Goal: Task Accomplishment & Management: Manage account settings

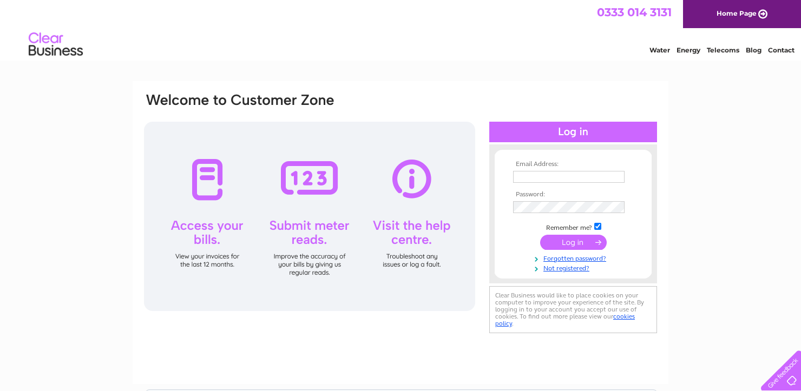
type input "kenny.mcguinness@liontv.co.uk"
click at [564, 239] on input "submit" at bounding box center [573, 242] width 67 height 15
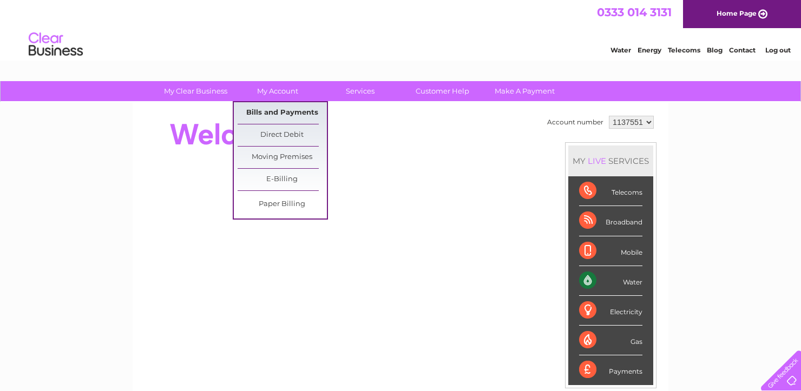
click at [305, 116] on link "Bills and Payments" at bounding box center [281, 113] width 89 height 22
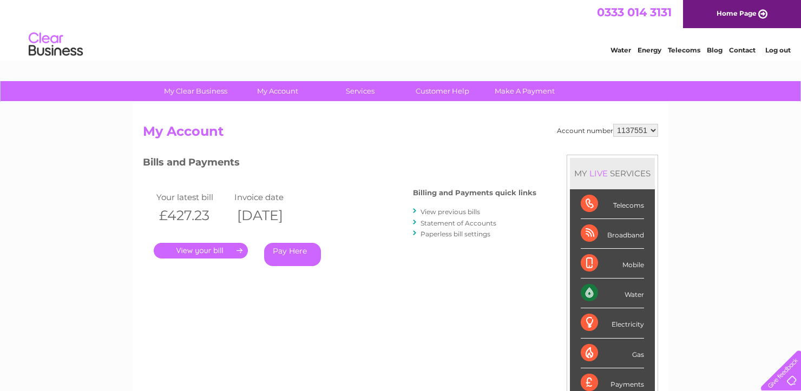
click at [201, 248] on link "." at bounding box center [201, 251] width 94 height 16
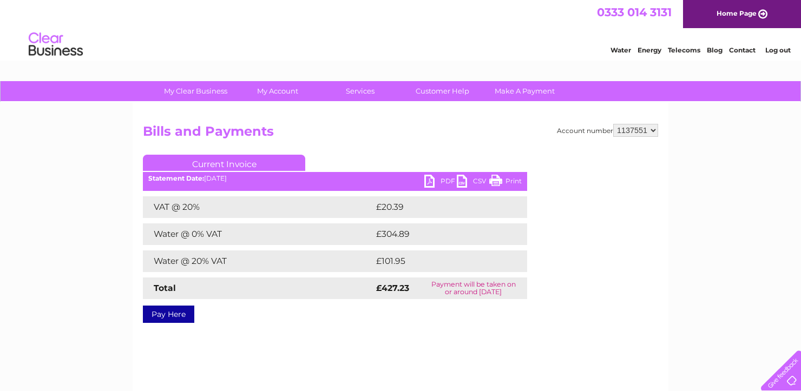
click at [446, 176] on div "Current Invoice PDF CSV Print Statement Date: 02/10/2025" at bounding box center [335, 237] width 384 height 164
click at [446, 176] on link "PDF" at bounding box center [440, 183] width 32 height 16
